Goal: Information Seeking & Learning: Learn about a topic

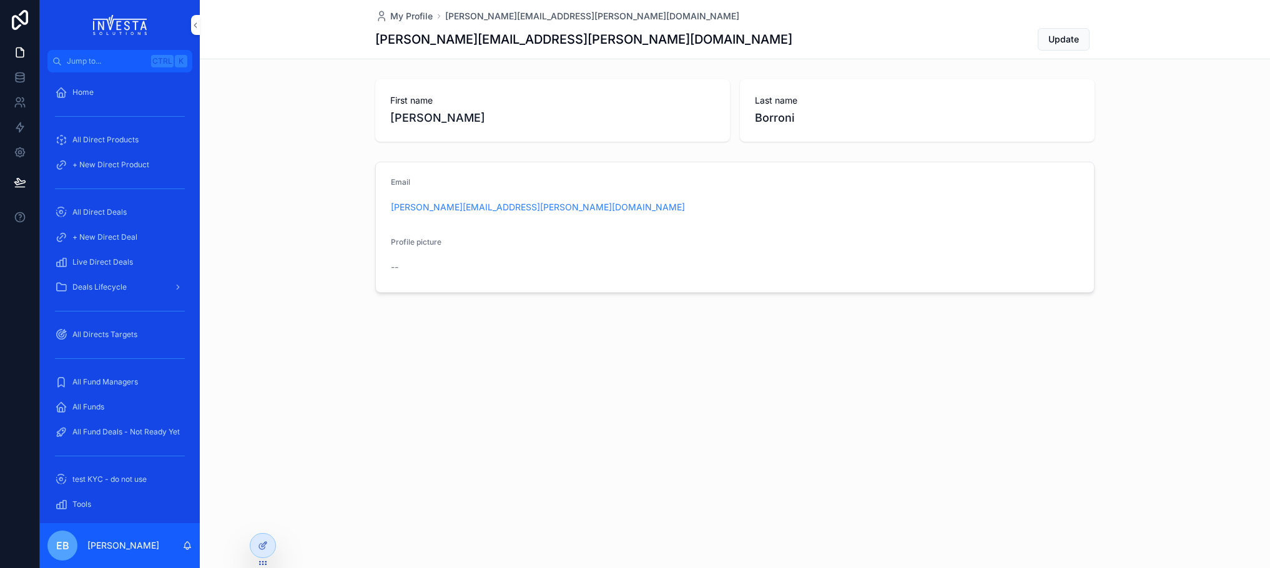
click at [100, 404] on span "All Funds" at bounding box center [88, 407] width 32 height 10
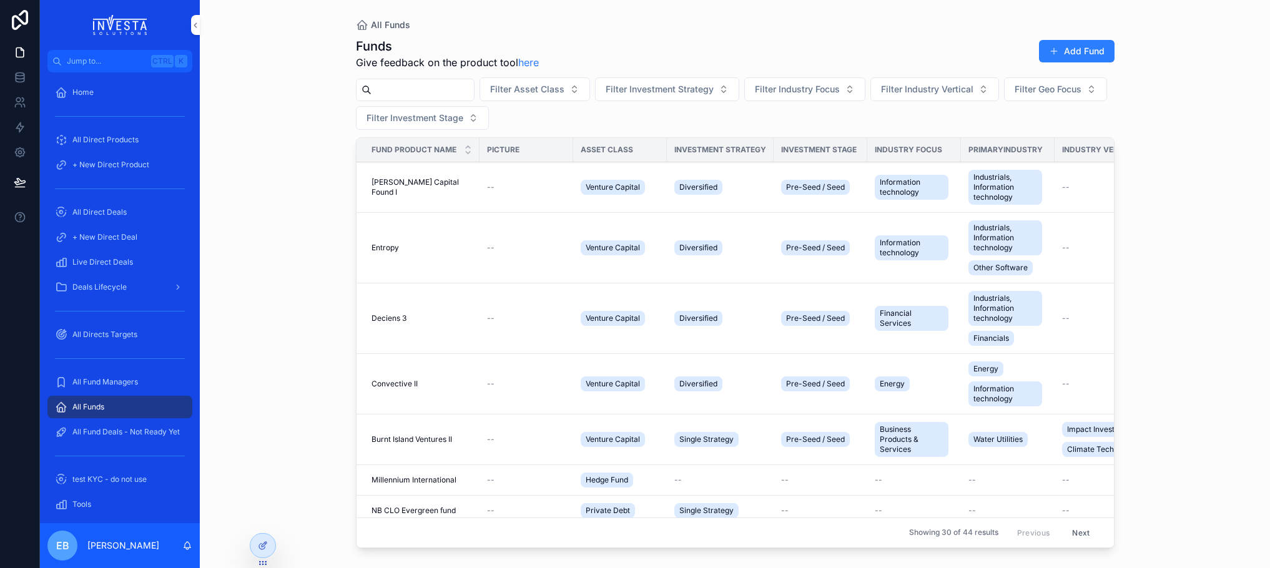
click at [402, 90] on input "scrollable content" at bounding box center [423, 89] width 102 height 17
type input "*******"
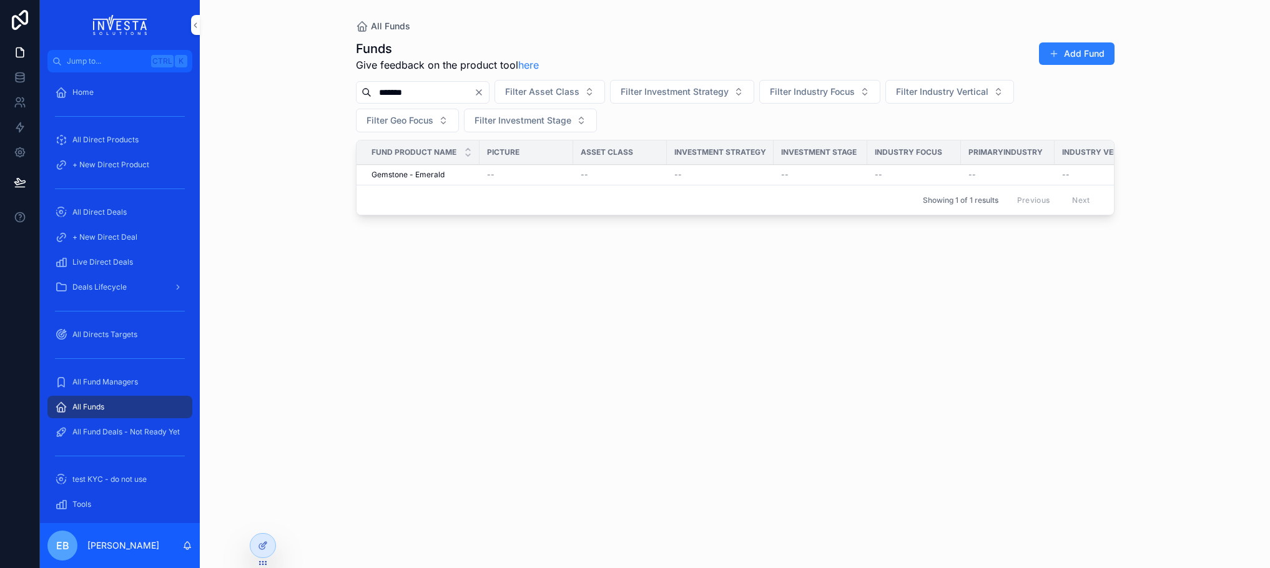
click at [418, 176] on span "Gemstone - Emerald" at bounding box center [408, 175] width 73 height 10
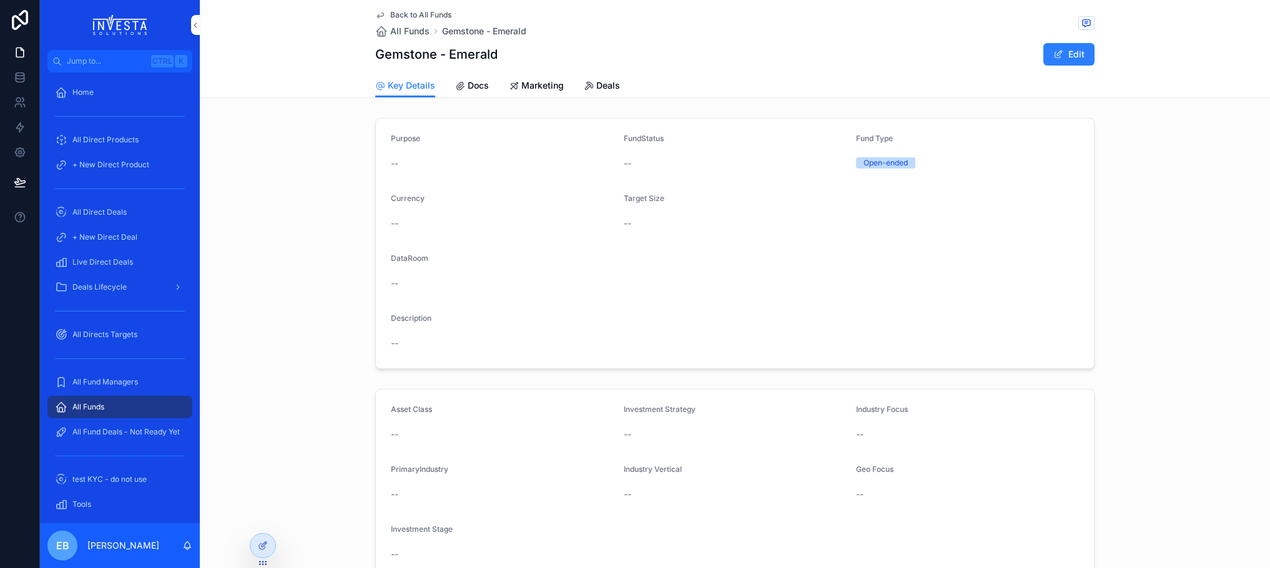
click at [472, 87] on span "Docs" at bounding box center [478, 85] width 21 height 12
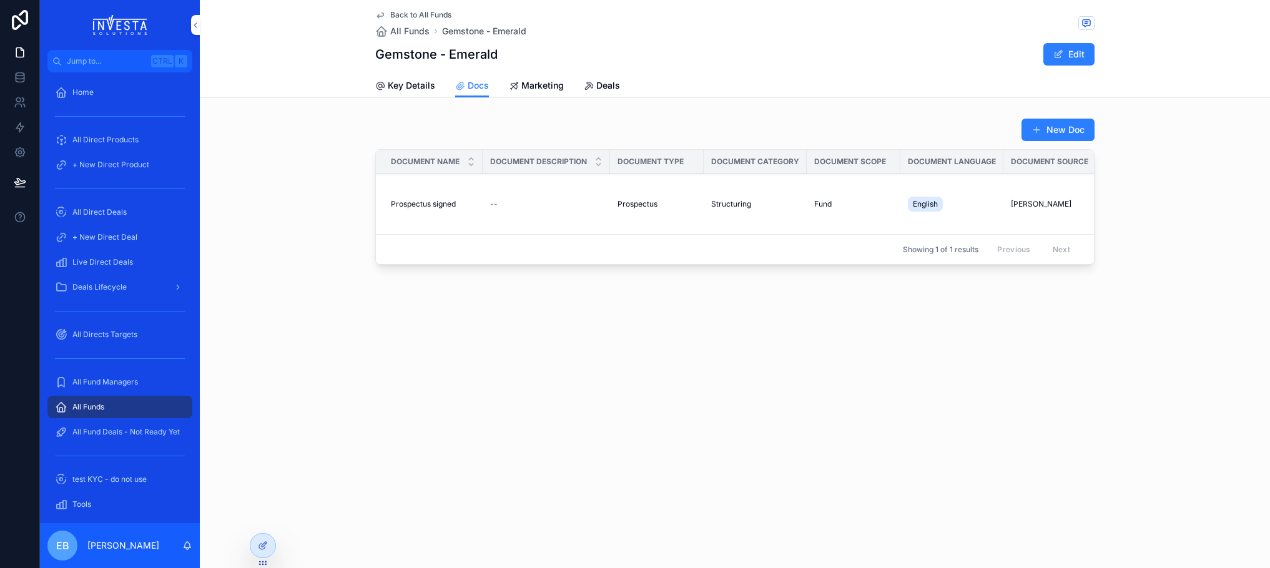
click at [450, 203] on span "Prospectus signed" at bounding box center [423, 204] width 65 height 10
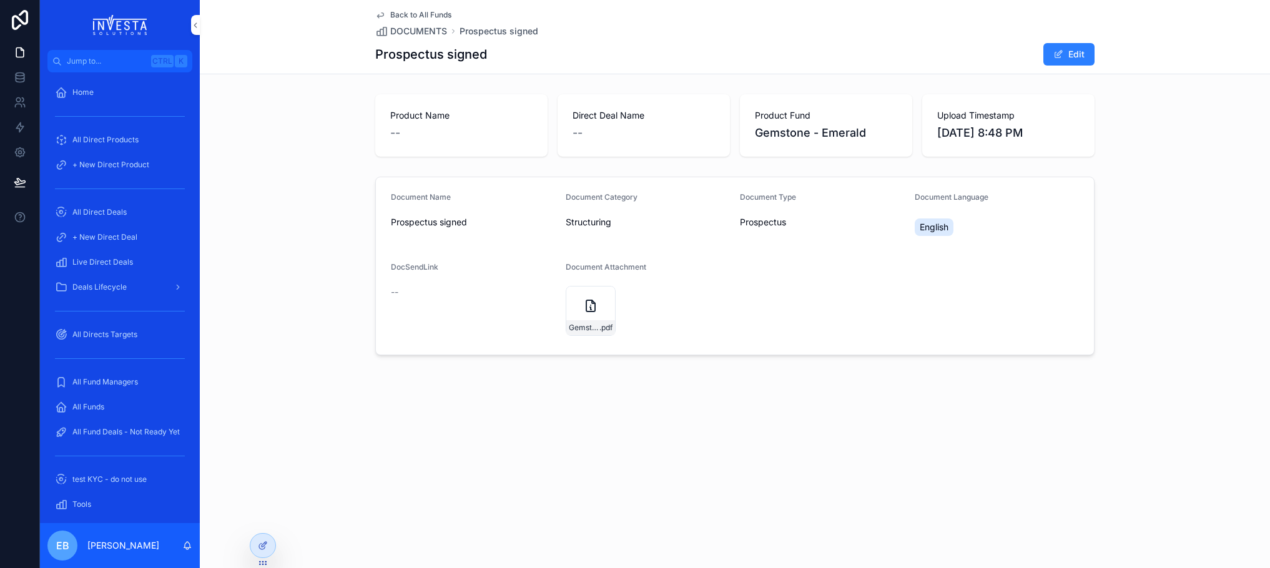
click at [0, 0] on icon "scrollable content" at bounding box center [0, 0] width 0 height 0
click at [380, 13] on icon "scrollable content" at bounding box center [380, 15] width 10 height 10
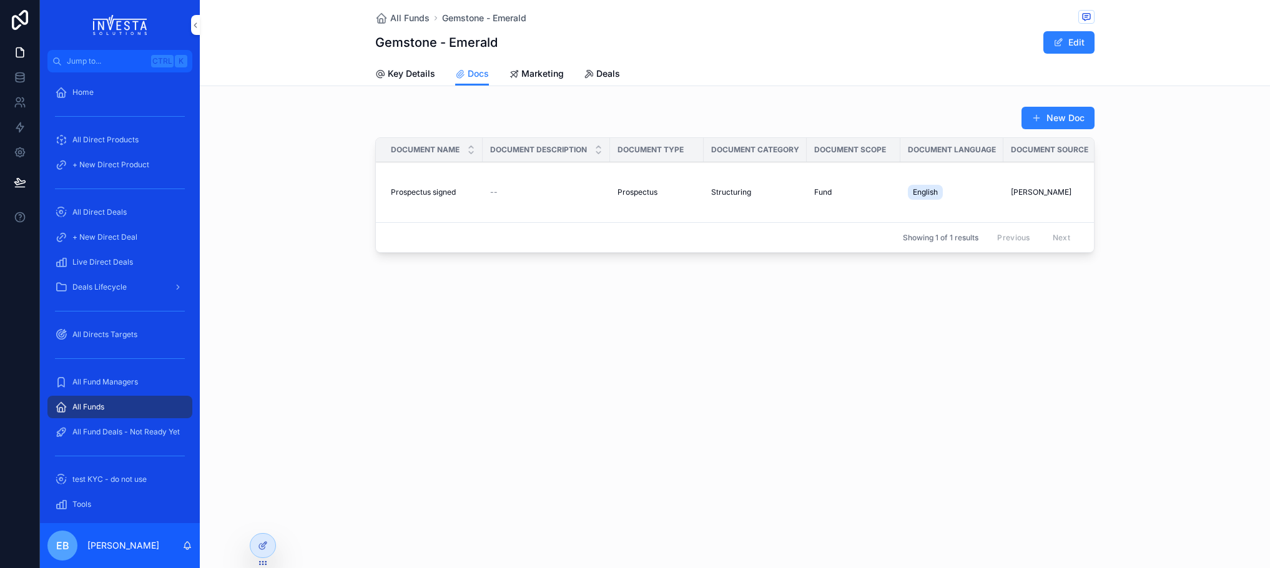
click at [412, 18] on span "All Funds" at bounding box center [409, 18] width 39 height 12
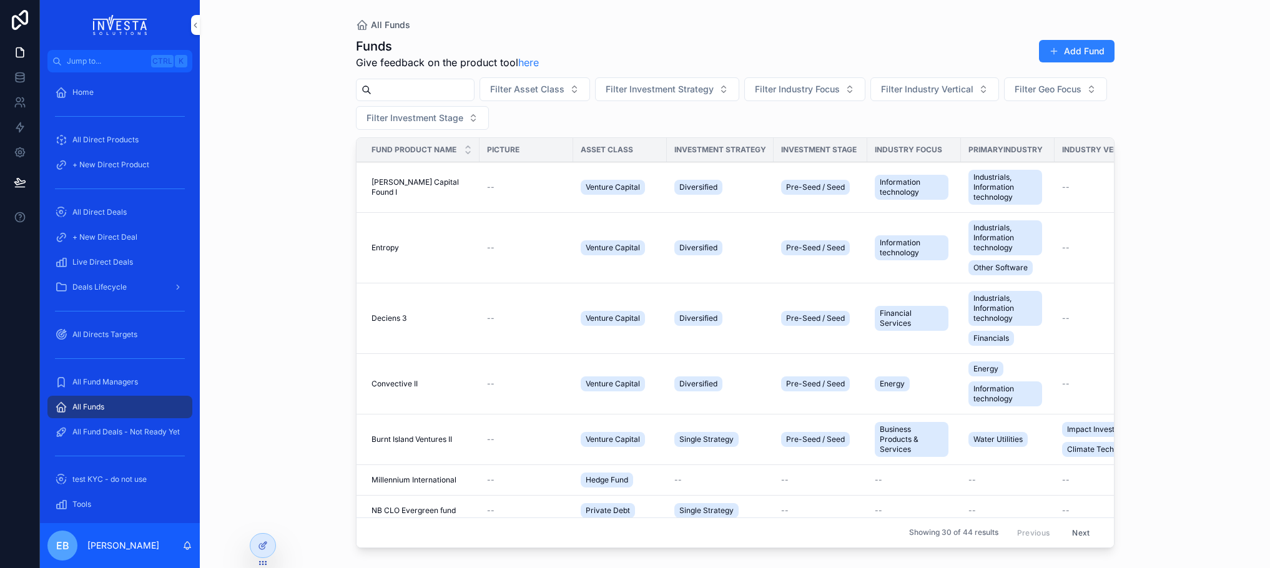
click at [430, 90] on input "scrollable content" at bounding box center [423, 89] width 102 height 17
type input "********"
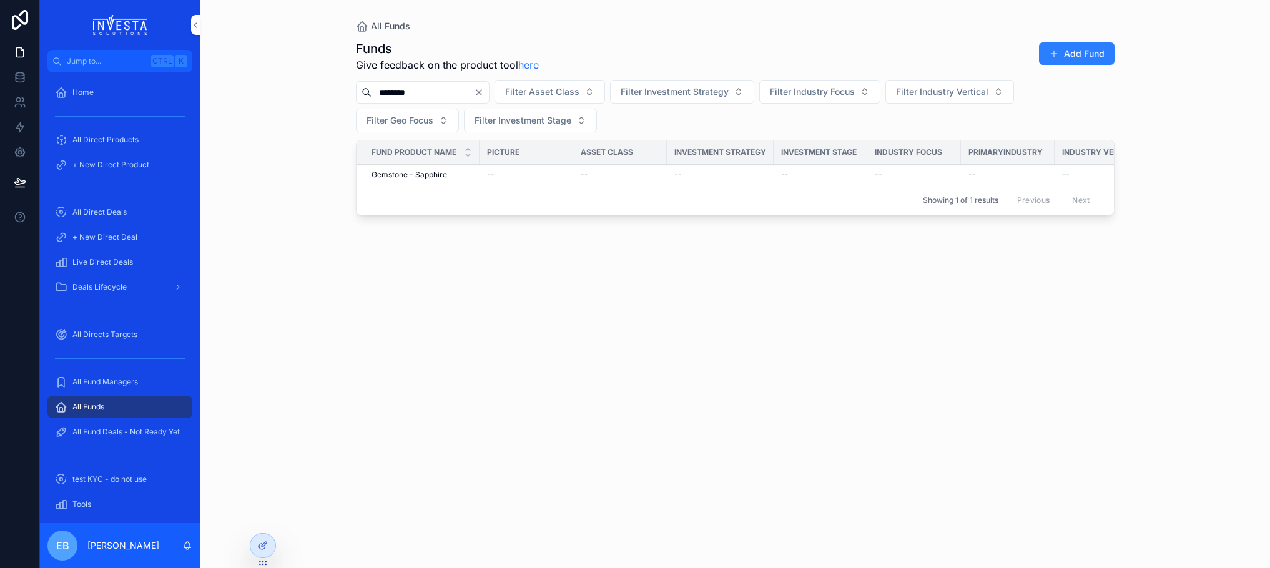
click at [434, 177] on span "Gemstone - Sapphire" at bounding box center [410, 175] width 76 height 10
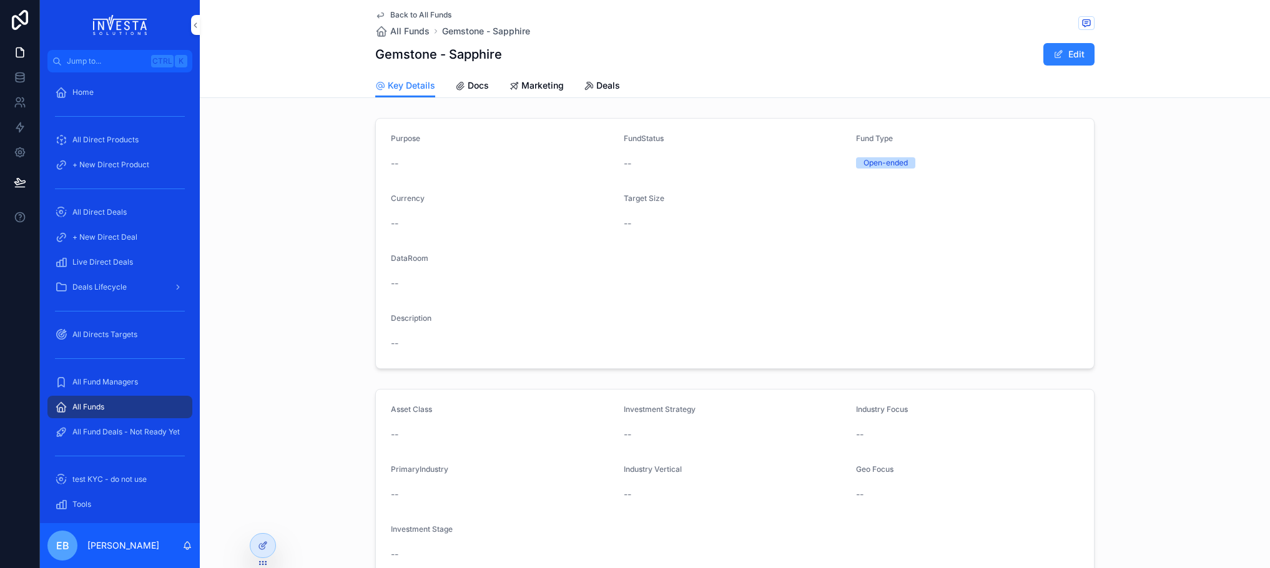
click at [479, 84] on span "Docs" at bounding box center [478, 85] width 21 height 12
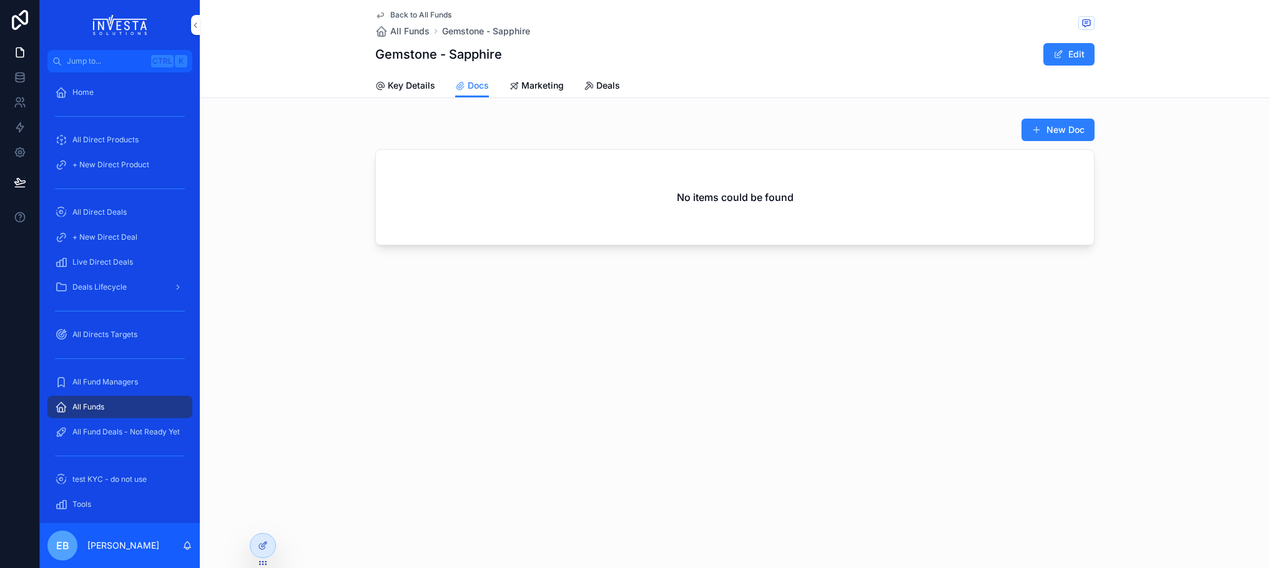
click at [529, 84] on span "Marketing" at bounding box center [543, 85] width 42 height 12
click at [388, 82] on span "Key Details" at bounding box center [411, 85] width 47 height 12
